Goal: Transaction & Acquisition: Purchase product/service

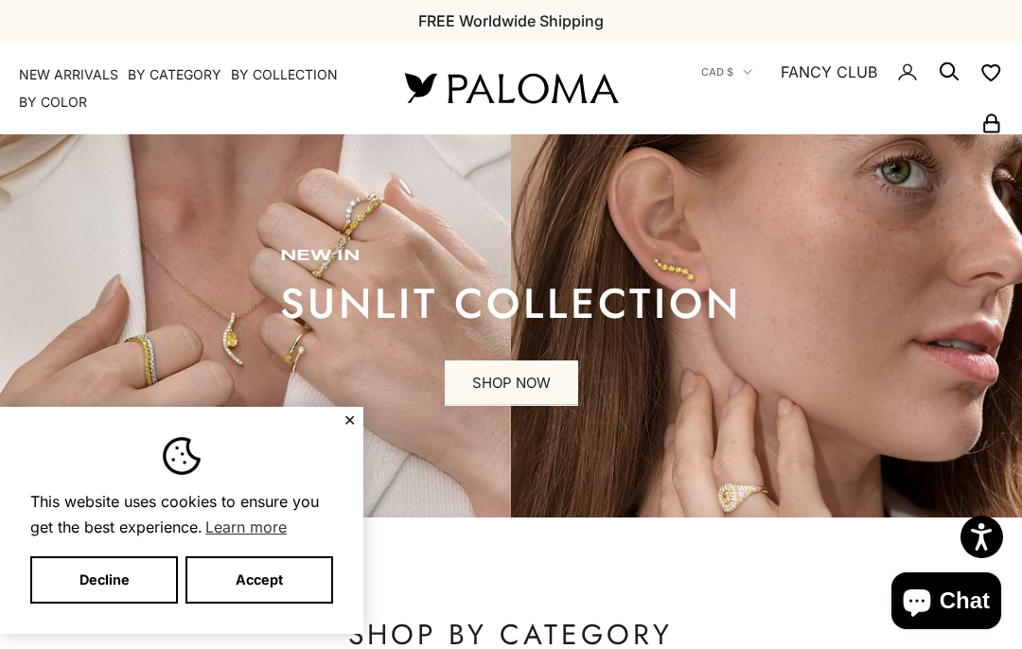
click at [258, 584] on button "Accept" at bounding box center [260, 580] width 148 height 47
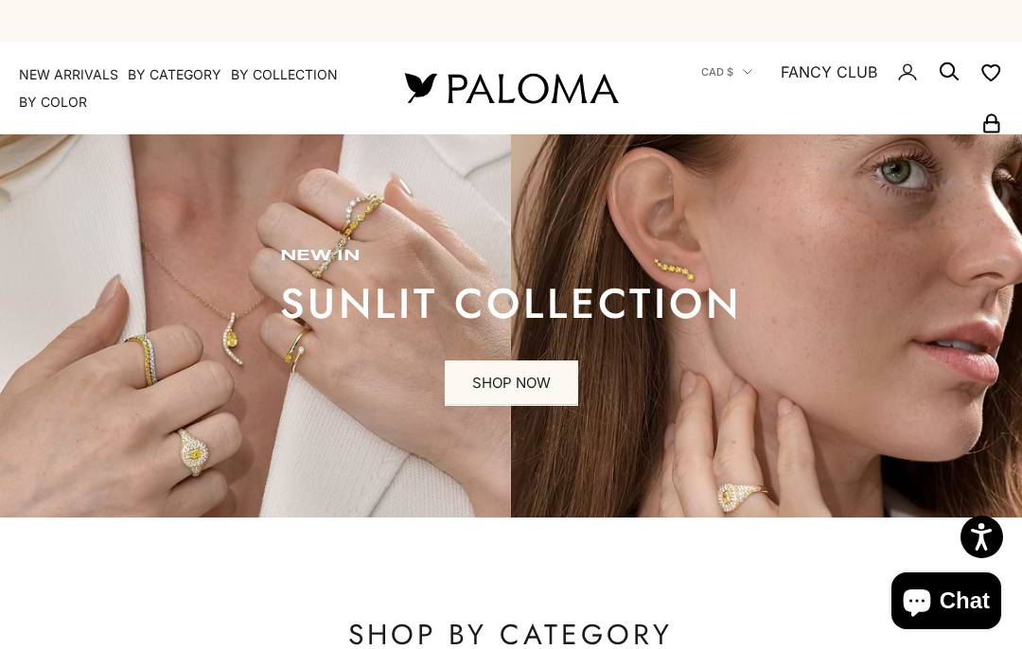
click at [260, 568] on button "Accept" at bounding box center [260, 580] width 148 height 47
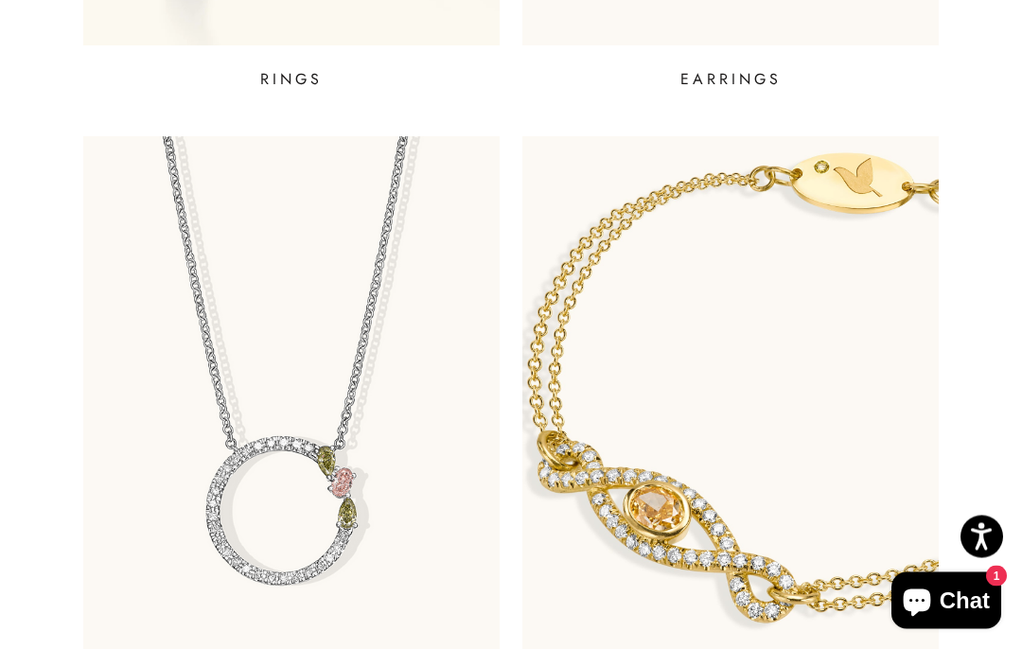
scroll to position [1222, 0]
click at [275, 510] on img at bounding box center [291, 418] width 417 height 567
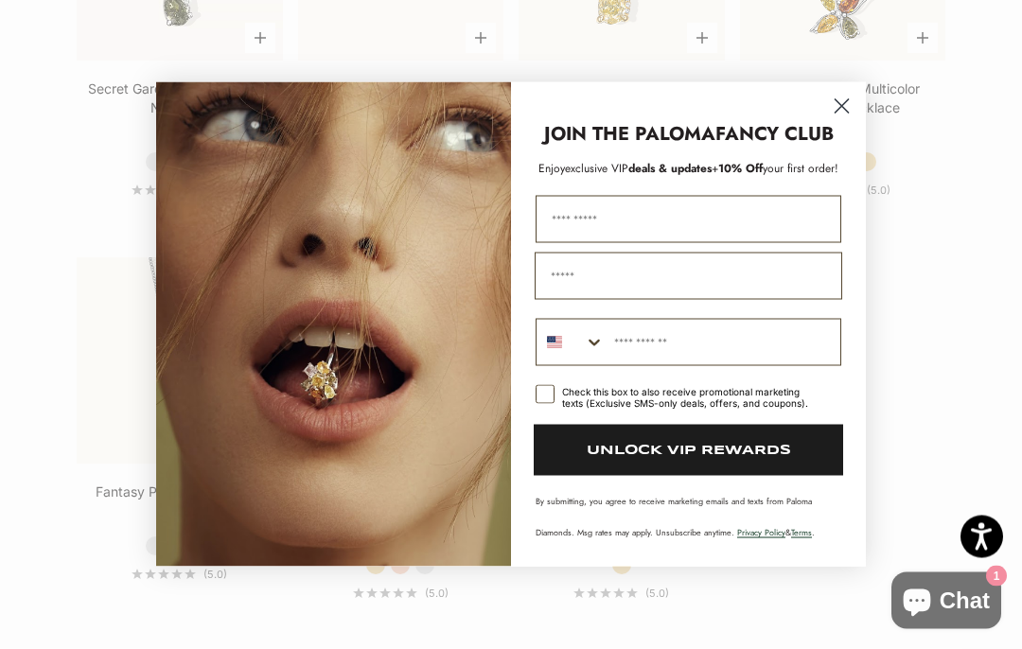
scroll to position [1938, 0]
click at [842, 122] on circle "Close dialog" at bounding box center [841, 106] width 31 height 31
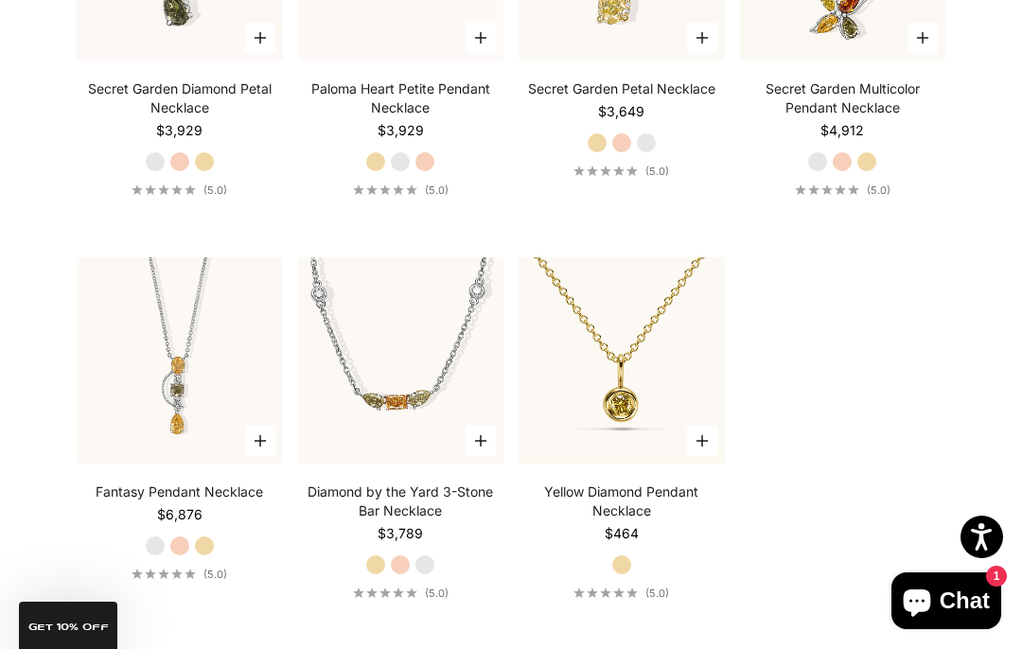
click at [631, 415] on img at bounding box center [621, 361] width 226 height 226
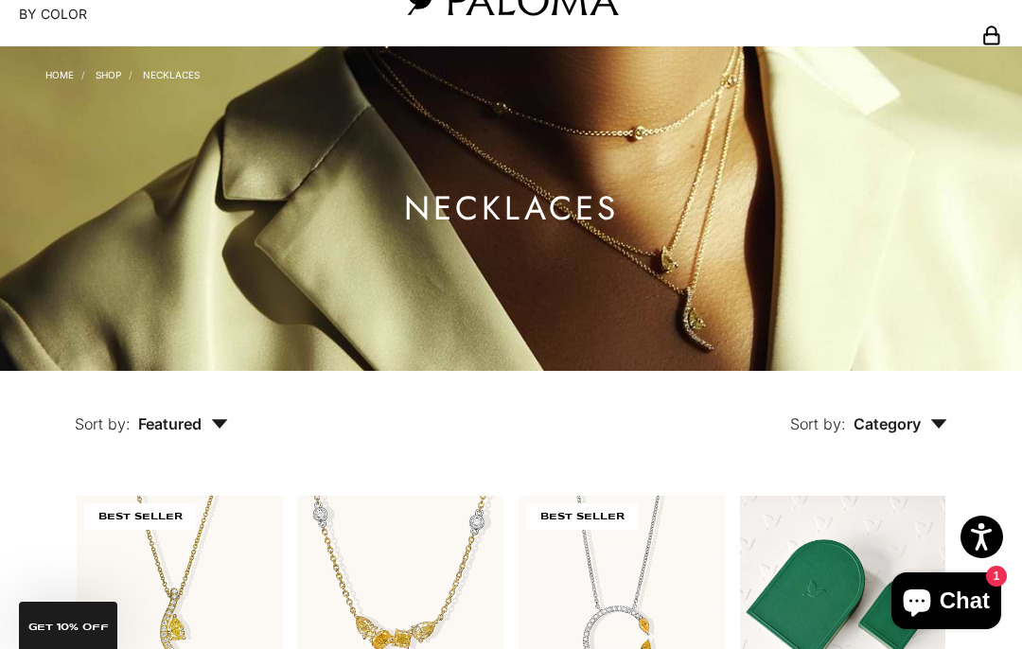
scroll to position [0, 0]
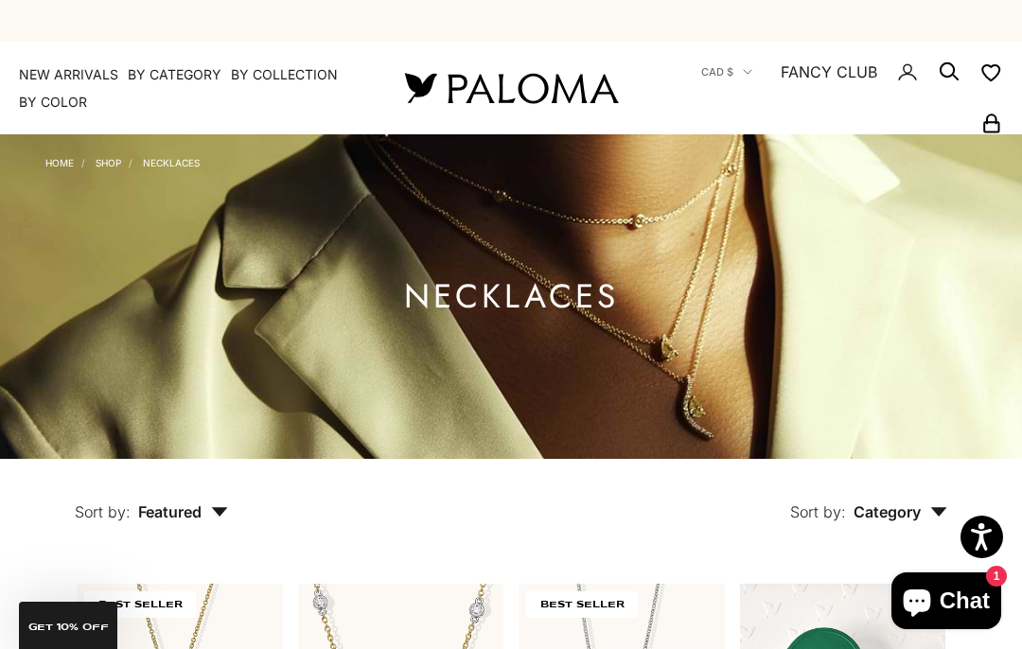
click at [177, 80] on summary "By Category" at bounding box center [175, 74] width 94 height 19
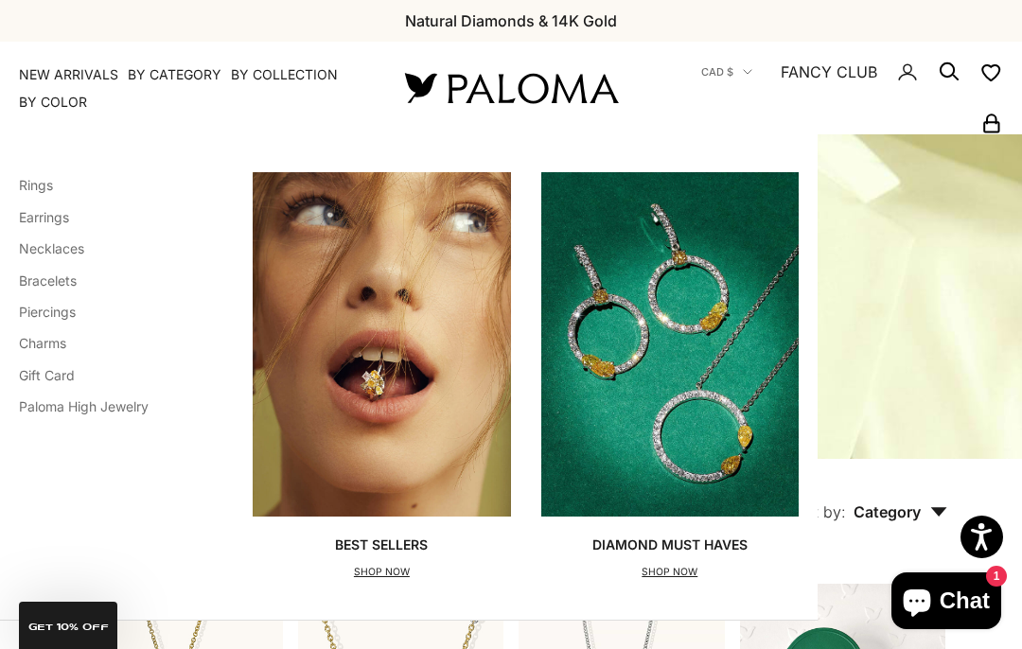
click at [672, 290] on img "Primary navigation" at bounding box center [669, 344] width 257 height 344
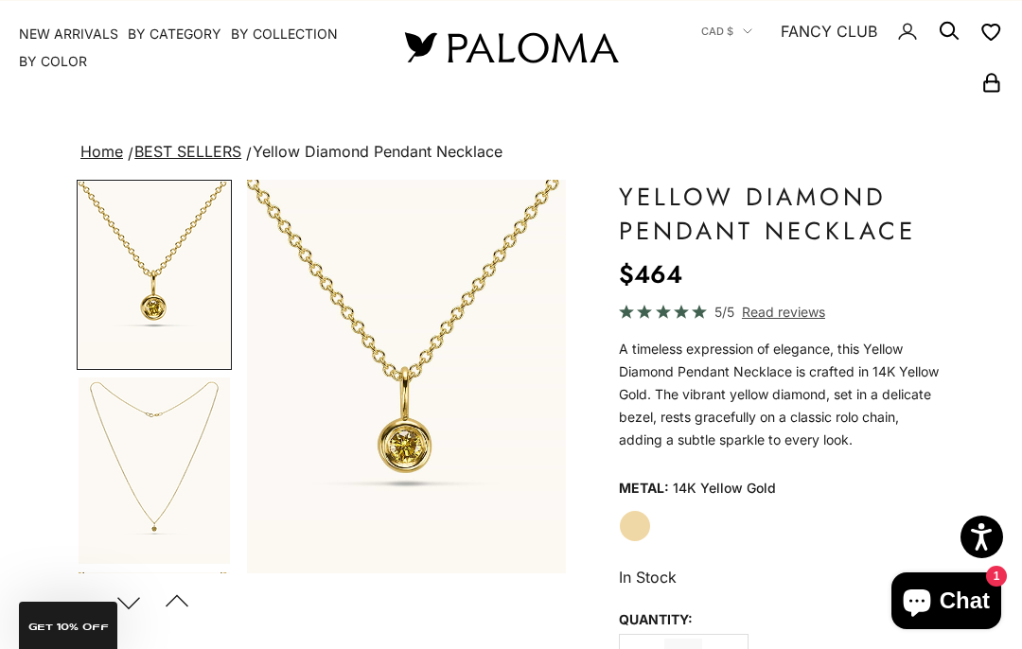
scroll to position [42, 0]
click at [801, 300] on span "Read reviews" at bounding box center [783, 311] width 83 height 22
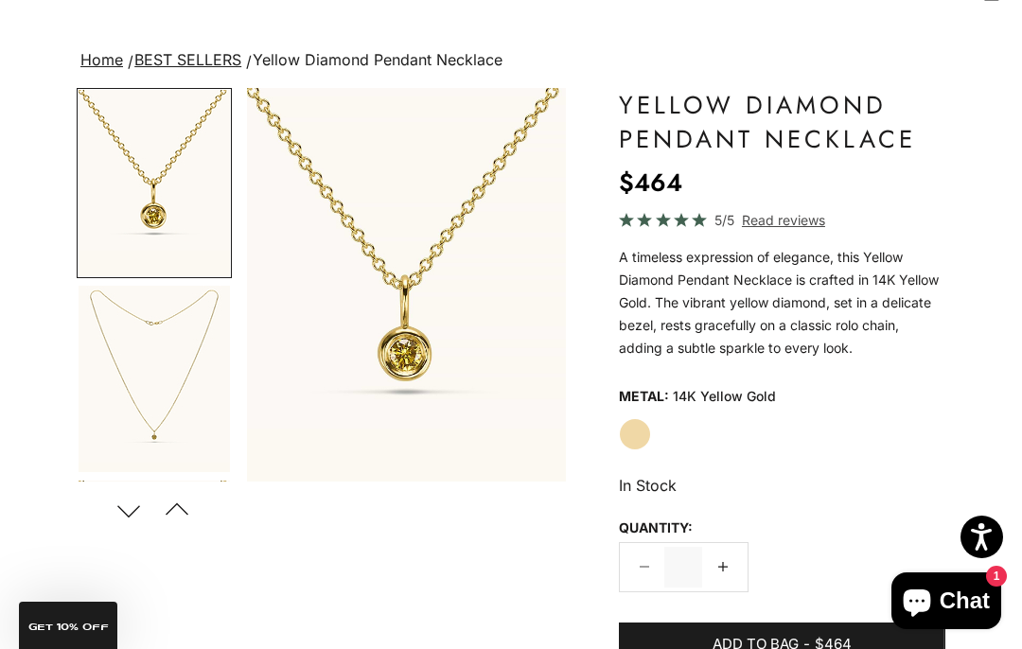
scroll to position [134, 0]
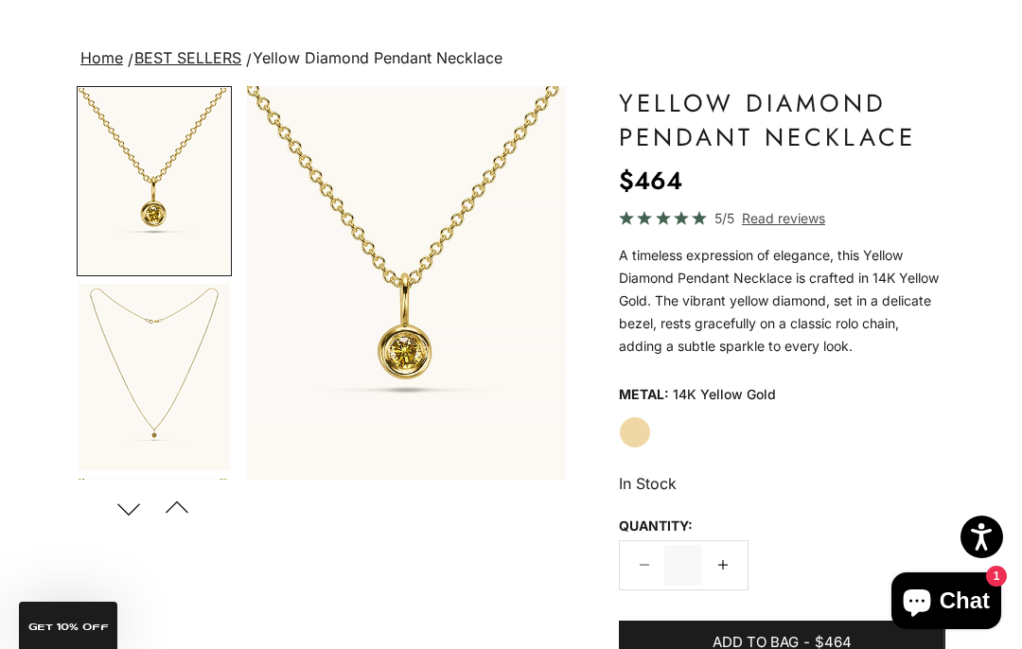
click at [413, 364] on img "Item 1 of 8" at bounding box center [406, 283] width 319 height 394
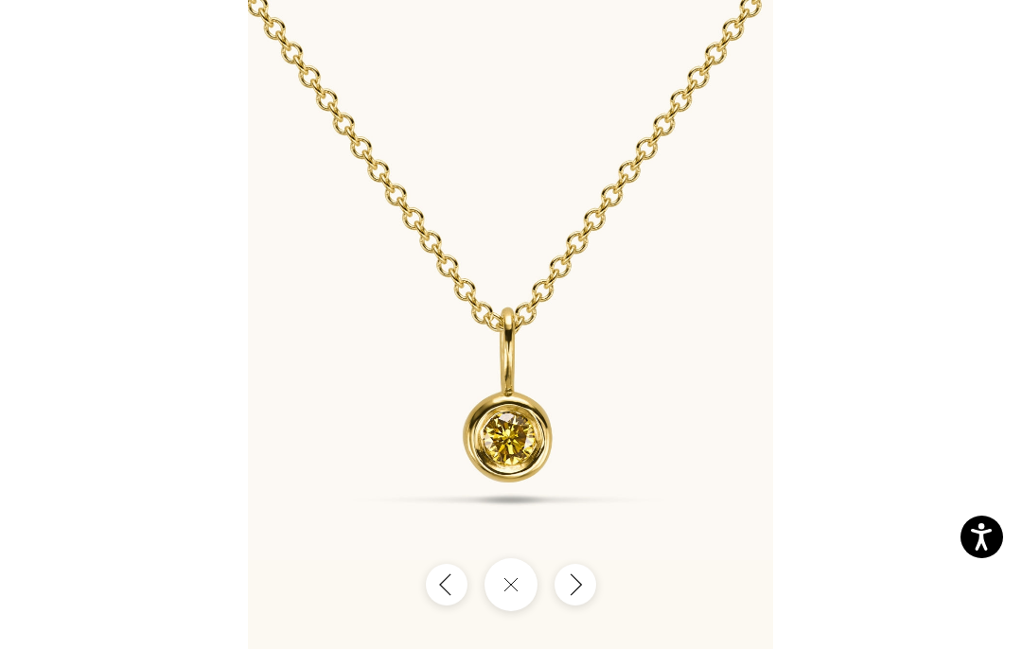
click at [585, 582] on icon "Next" at bounding box center [575, 586] width 21 height 24
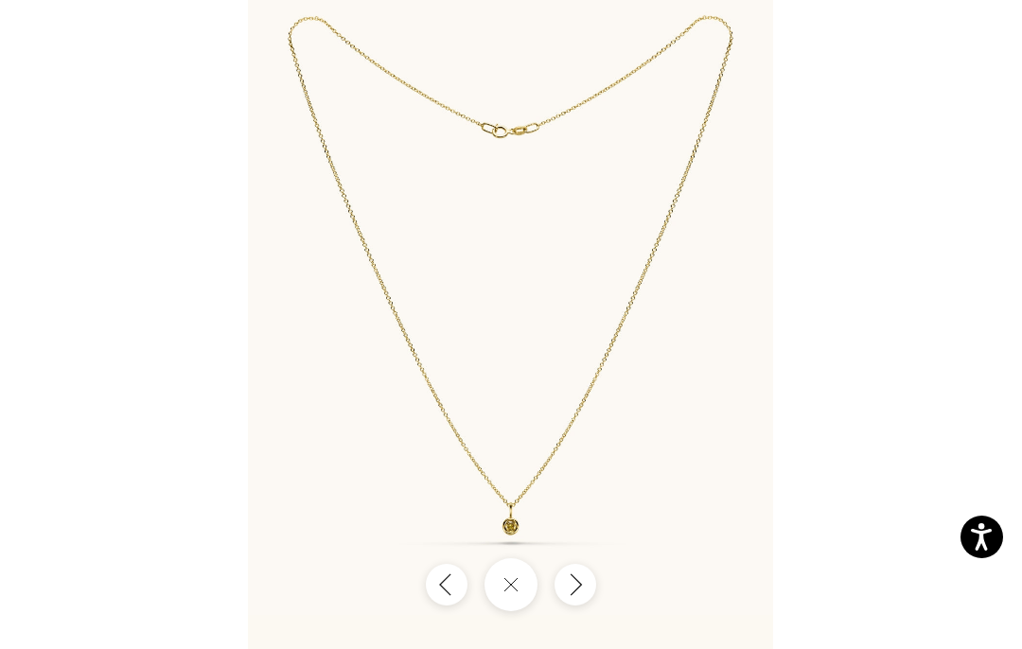
click at [581, 584] on icon "Next" at bounding box center [577, 585] width 10 height 21
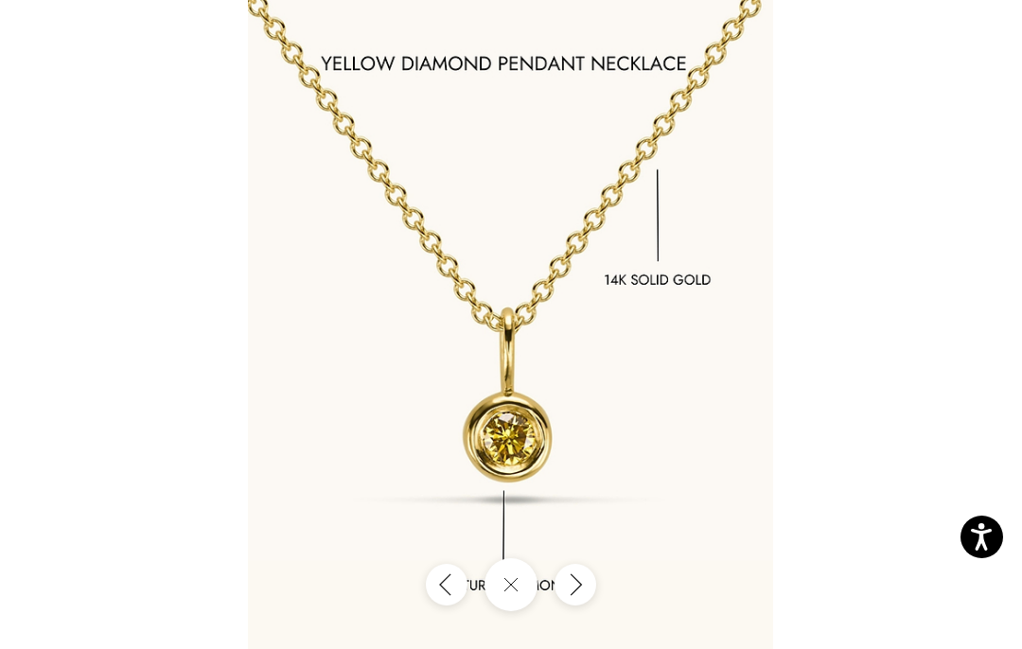
click at [594, 572] on img at bounding box center [510, 324] width 525 height 649
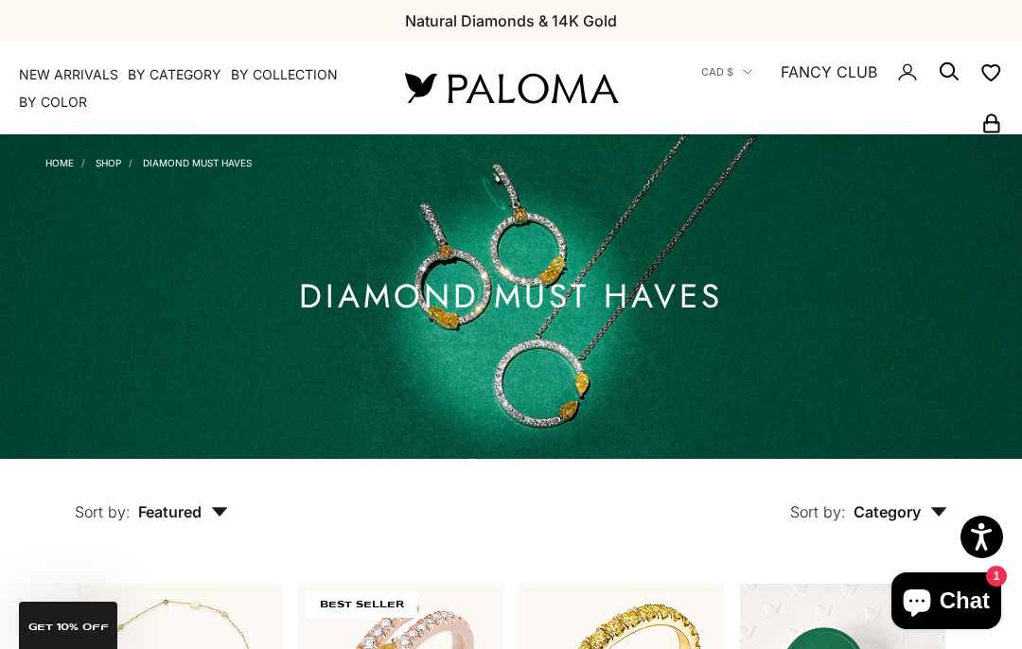
click at [179, 71] on summary "By Category" at bounding box center [175, 74] width 94 height 19
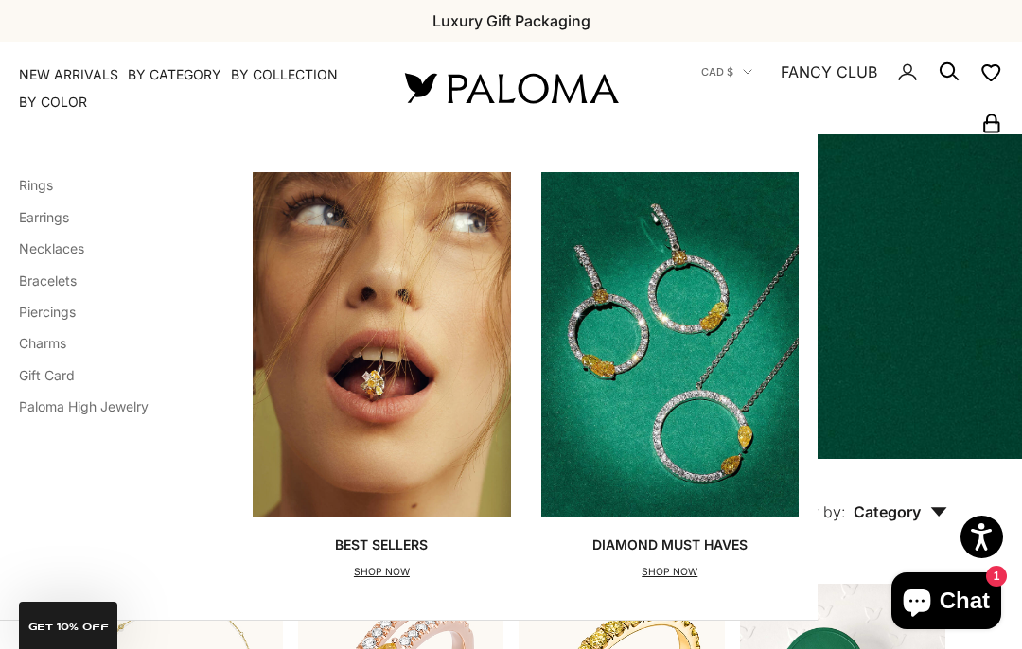
click at [52, 281] on link "Bracelets" at bounding box center [48, 281] width 58 height 16
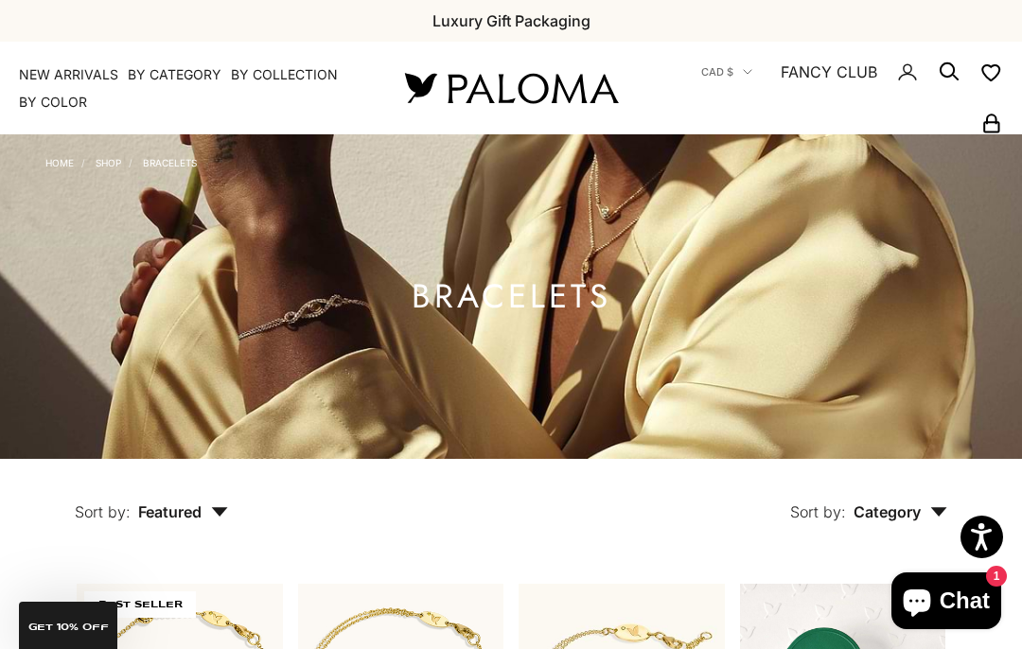
click at [168, 74] on summary "By Category" at bounding box center [175, 74] width 94 height 19
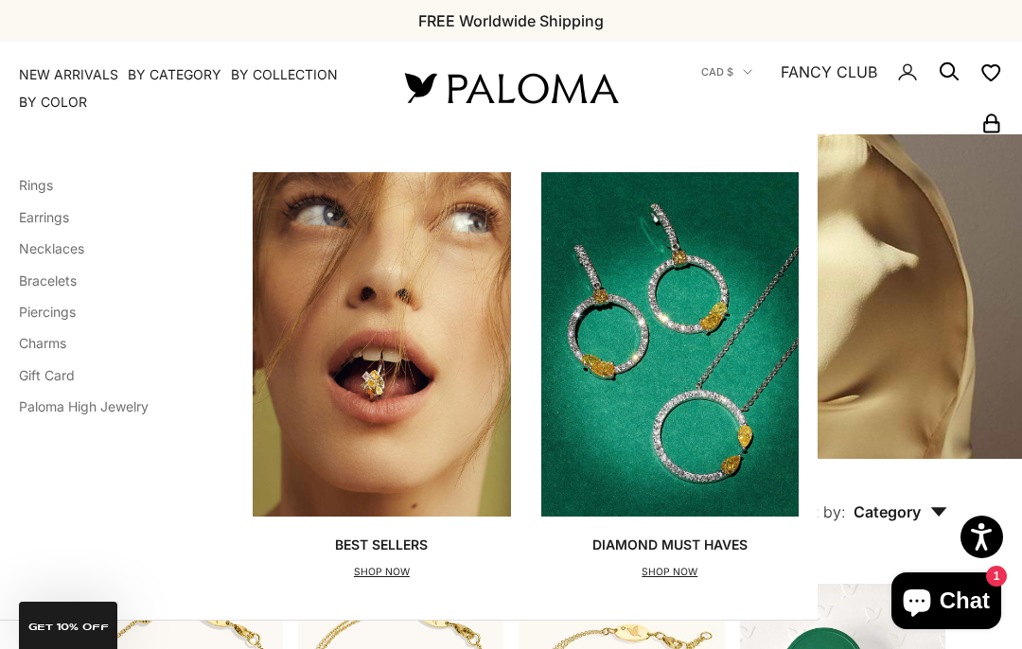
click at [50, 346] on link "Charms" at bounding box center [42, 343] width 47 height 16
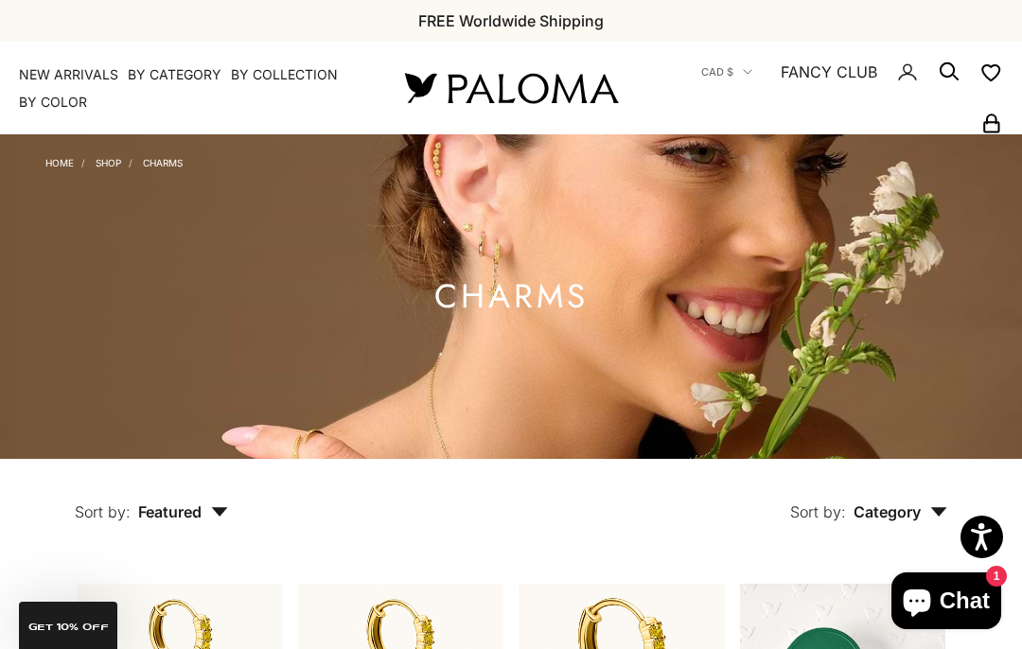
click at [167, 77] on summary "By Category" at bounding box center [175, 74] width 94 height 19
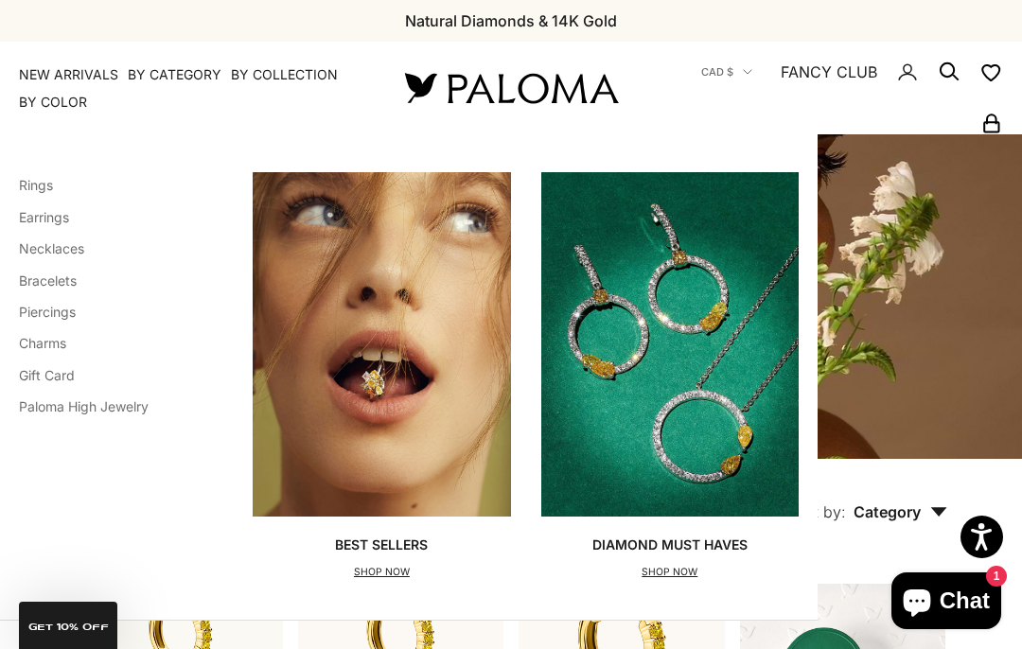
click at [43, 219] on link "Earrings" at bounding box center [44, 217] width 50 height 16
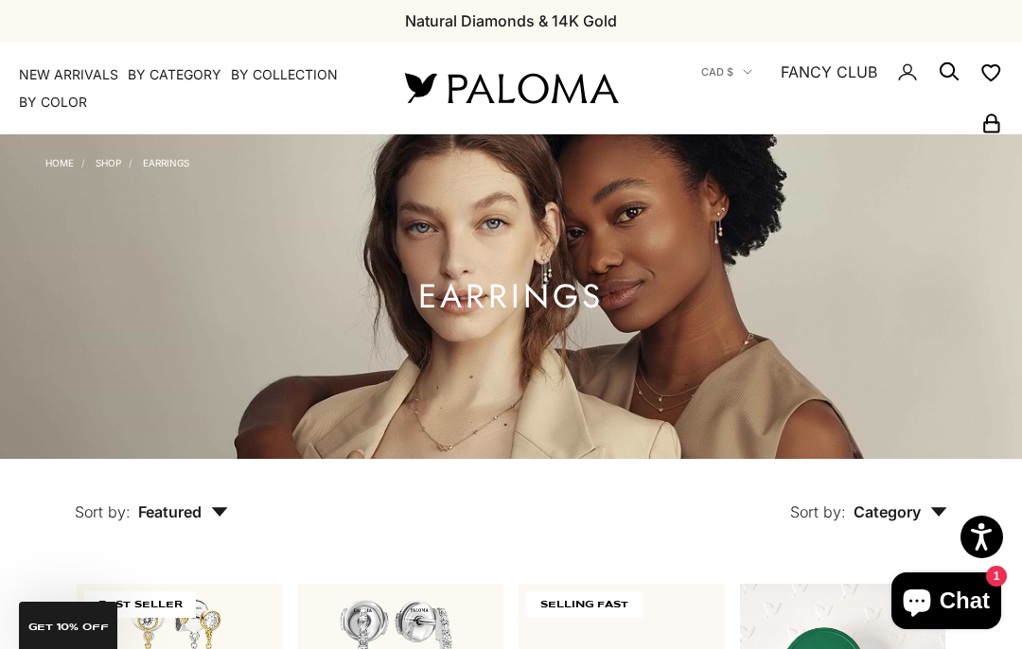
click at [166, 70] on summary "By Category" at bounding box center [175, 74] width 94 height 19
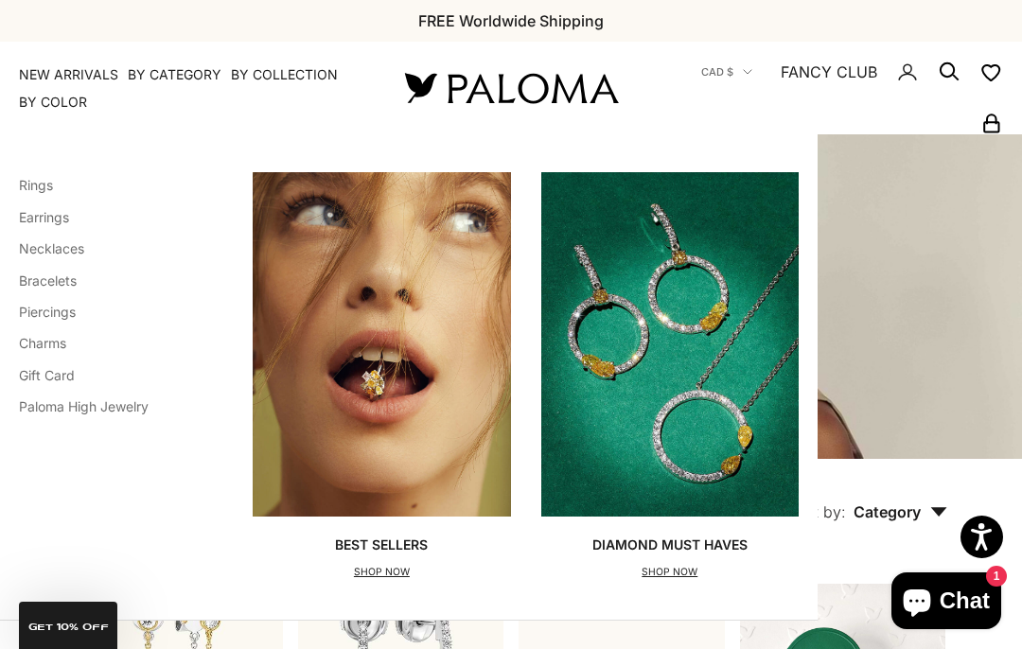
click at [55, 255] on link "Necklaces" at bounding box center [51, 248] width 65 height 16
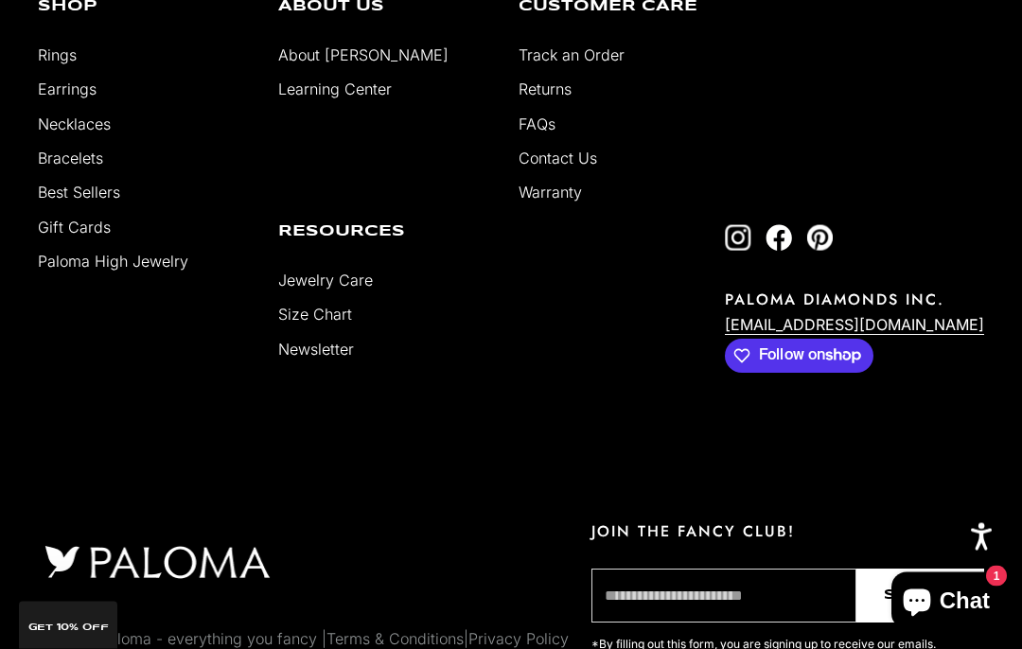
scroll to position [3119, 0]
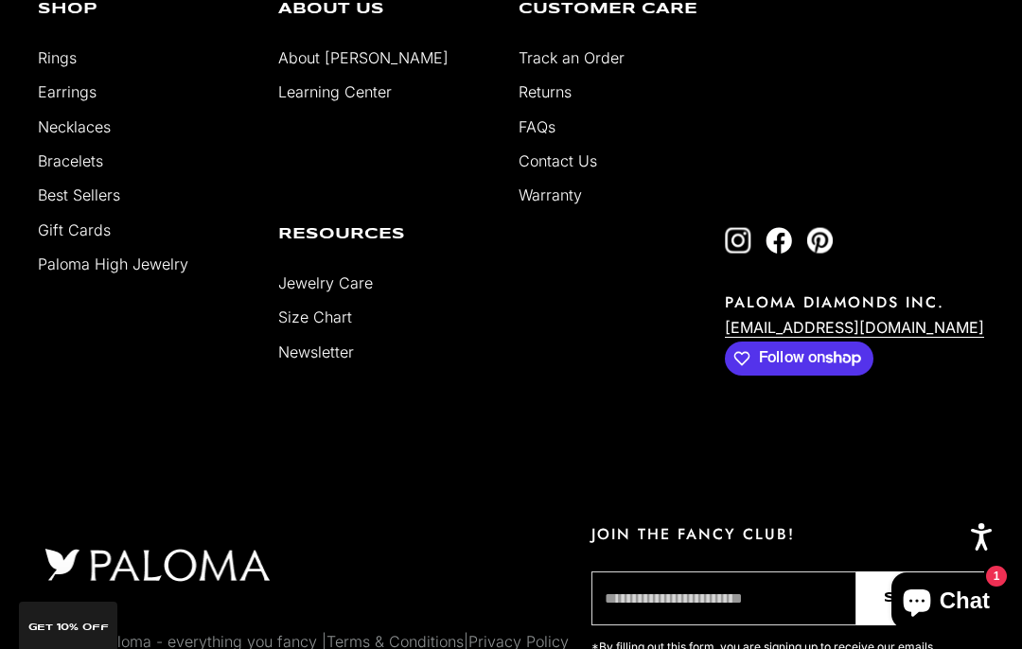
click at [792, 254] on img "Follow on Facebook" at bounding box center [779, 240] width 27 height 27
